Goal: Find specific fact: Find specific fact

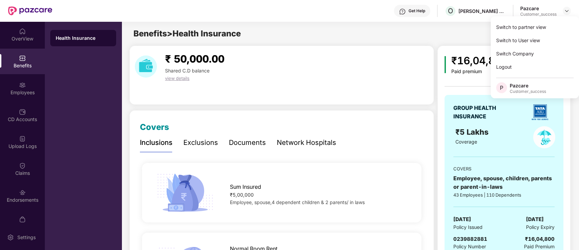
click at [556, 27] on div "Switch to partner view" at bounding box center [535, 26] width 88 height 13
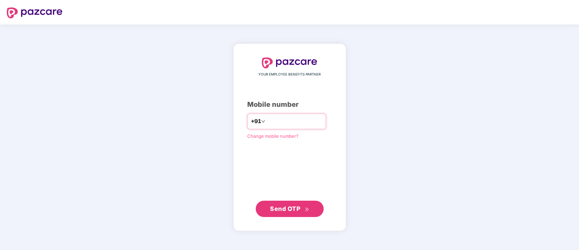
click at [294, 125] on input "number" at bounding box center [295, 121] width 56 height 11
type input "**********"
click at [290, 210] on span "Send OTP" at bounding box center [285, 208] width 30 height 7
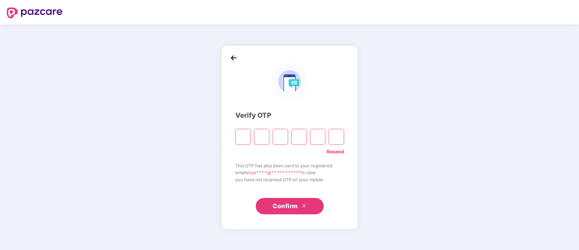
paste input "*"
type input "*"
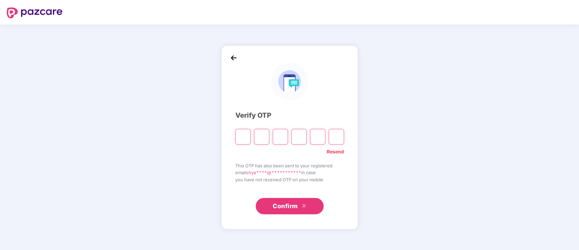
type input "*"
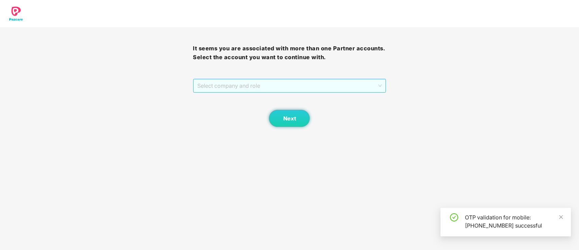
click at [207, 88] on span "Select company and role" at bounding box center [289, 85] width 184 height 13
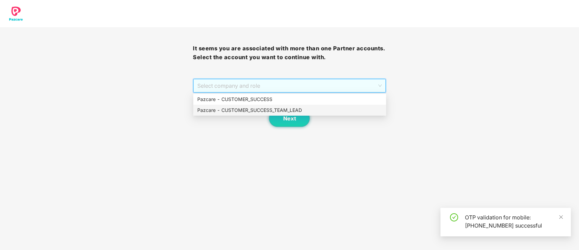
click at [227, 110] on div "Pazcare - CUSTOMER_SUCCESS_TEAM_LEAD" at bounding box center [289, 109] width 185 height 7
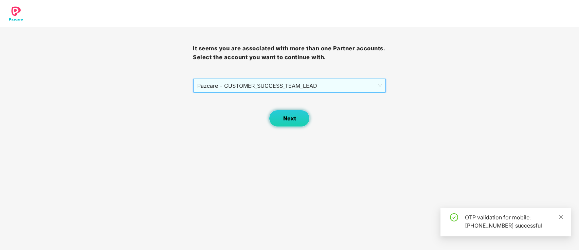
click at [296, 116] on button "Next" at bounding box center [289, 118] width 41 height 17
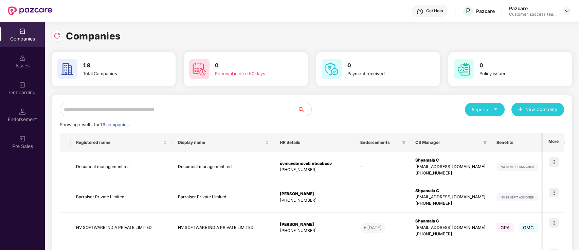
click at [57, 37] on img at bounding box center [57, 35] width 7 height 7
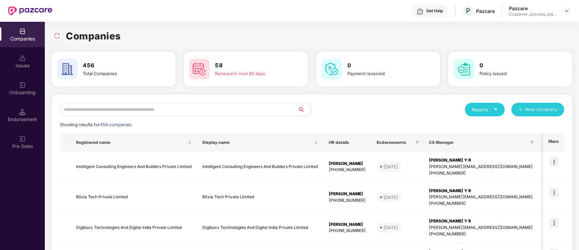
click at [174, 114] on input "text" at bounding box center [179, 110] width 238 height 14
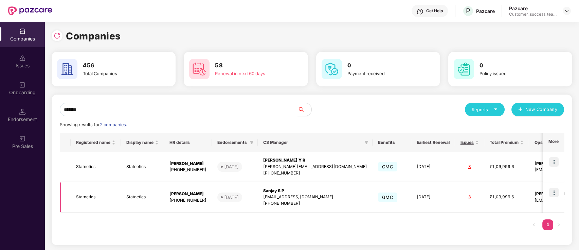
type input "*******"
click at [554, 191] on img at bounding box center [554, 193] width 10 height 10
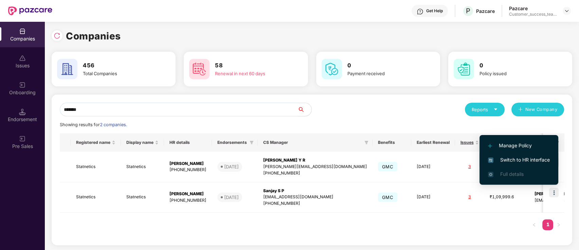
click at [542, 155] on li "Switch to HR interface" at bounding box center [519, 160] width 79 height 14
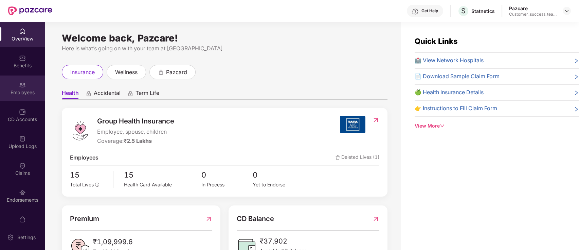
click at [11, 90] on div "Employees" at bounding box center [22, 92] width 45 height 7
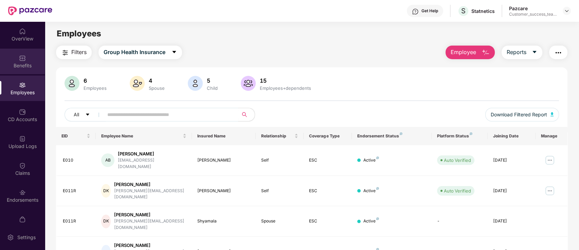
click at [18, 73] on div "Benefits" at bounding box center [22, 61] width 45 height 25
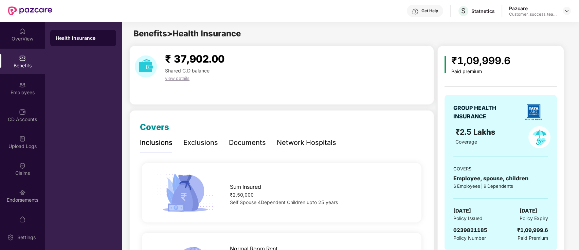
click at [246, 141] on div "Documents" at bounding box center [247, 142] width 37 height 11
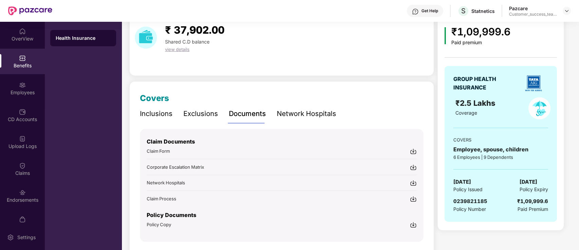
scroll to position [51, 0]
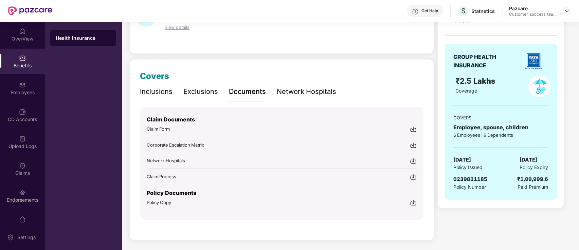
click at [174, 199] on div "Policy Copy" at bounding box center [282, 202] width 270 height 7
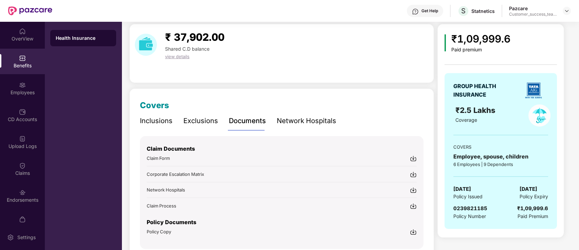
scroll to position [0, 0]
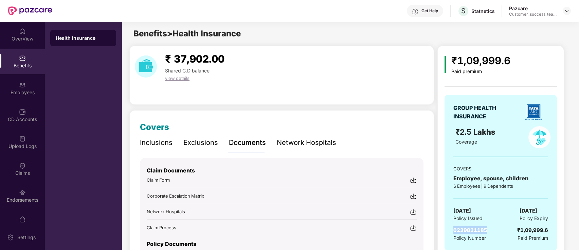
drag, startPoint x: 475, startPoint y: 231, endPoint x: 453, endPoint y: 231, distance: 22.1
click at [454, 231] on div "0239821185 Policy Number ₹1,09,999.6 Paid Premium" at bounding box center [501, 234] width 95 height 16
copy span "0239821185"
click at [567, 10] on img at bounding box center [566, 10] width 5 height 5
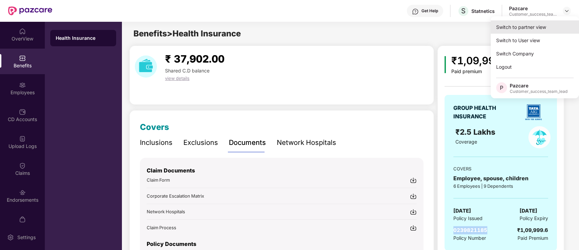
click at [555, 32] on div "Switch to partner view" at bounding box center [535, 26] width 88 height 13
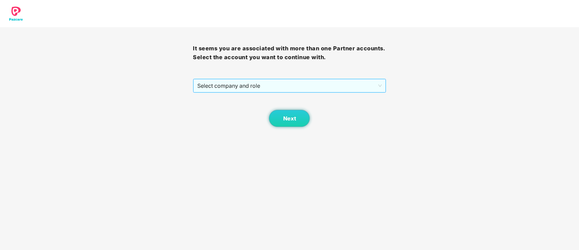
click at [306, 86] on span "Select company and role" at bounding box center [289, 85] width 184 height 13
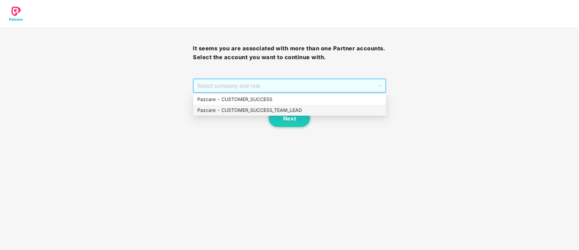
click at [277, 113] on div "Pazcare - CUSTOMER_SUCCESS_TEAM_LEAD" at bounding box center [289, 109] width 185 height 7
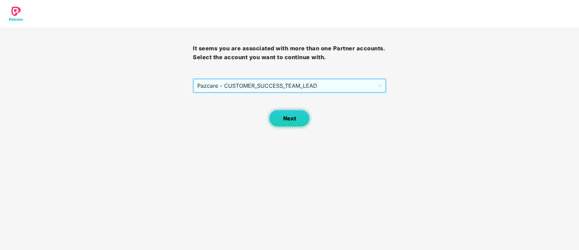
click at [296, 123] on button "Next" at bounding box center [289, 118] width 41 height 17
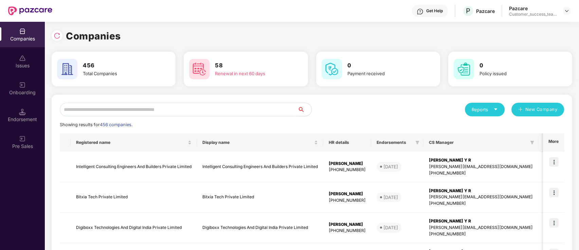
click at [273, 111] on input "text" at bounding box center [179, 110] width 238 height 14
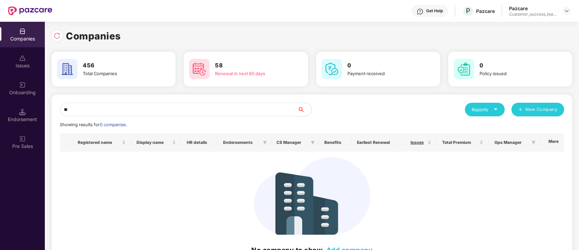
type input "*"
